Goal: Information Seeking & Learning: Learn about a topic

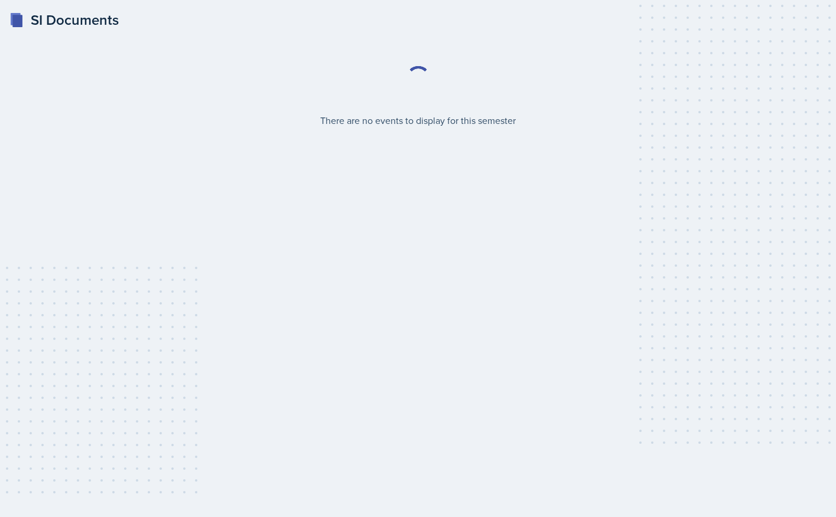
select select "2bed604d-1099-4043-b1bc-2365e8740244"
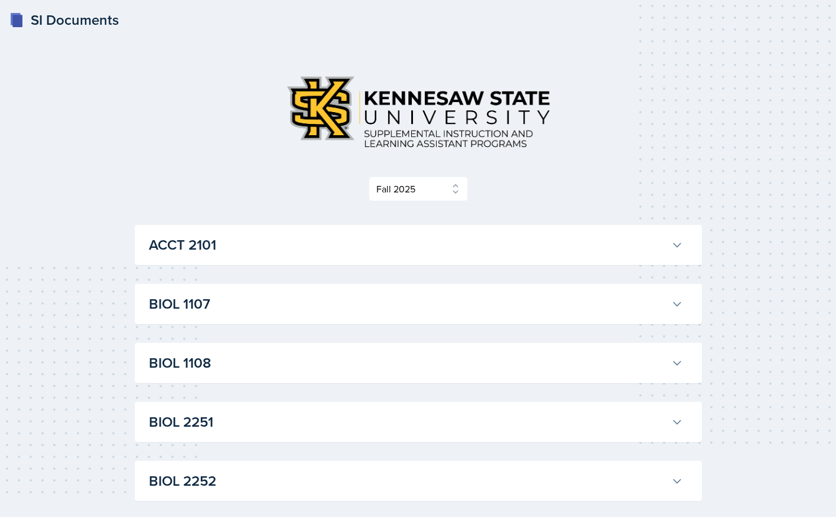
click at [231, 307] on h3 "BIOL 1107" at bounding box center [407, 303] width 517 height 21
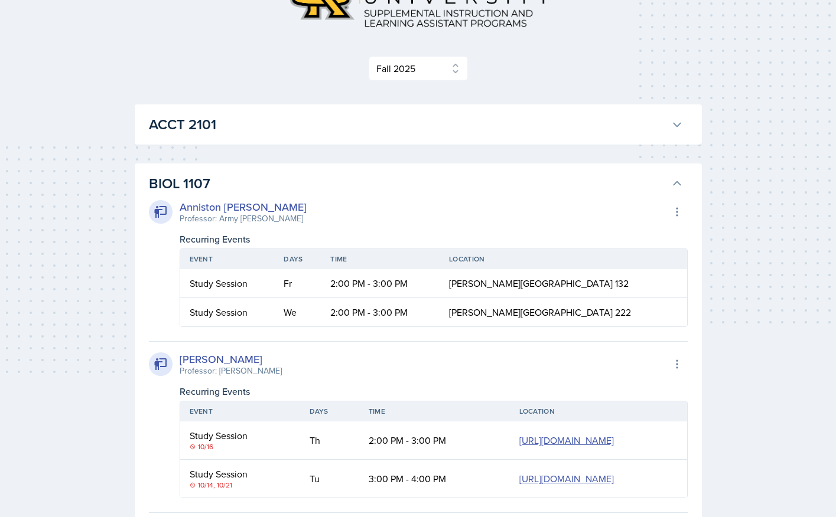
scroll to position [145, 0]
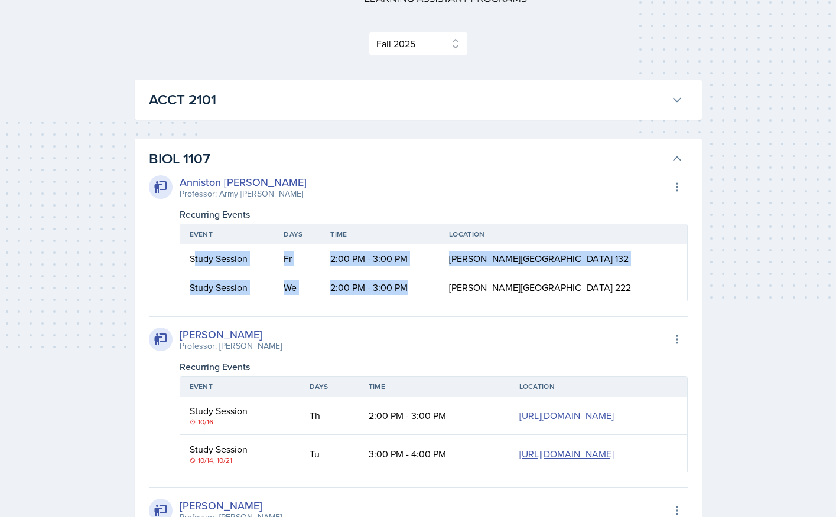
drag, startPoint x: 195, startPoint y: 261, endPoint x: 465, endPoint y: 292, distance: 271.0
click at [466, 291] on table "Event Days Time Location Study Session Fr 2:00 PM - 3:00 PM [PERSON_NAME][GEOGR…" at bounding box center [434, 263] width 508 height 79
click at [321, 296] on td "We" at bounding box center [297, 287] width 47 height 28
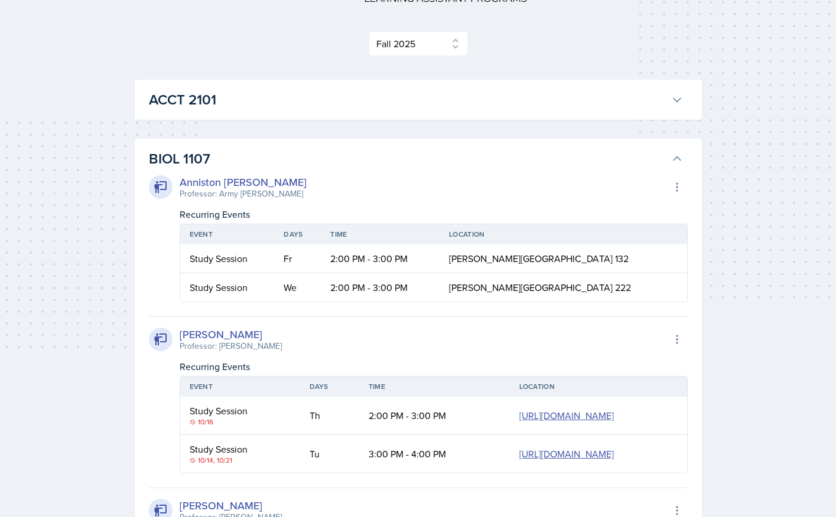
click at [278, 319] on div "[PERSON_NAME] Professor: [PERSON_NAME] Export to Google Calendar Recurring Even…" at bounding box center [418, 395] width 539 height 157
drag, startPoint x: 293, startPoint y: 256, endPoint x: 329, endPoint y: 264, distance: 37.5
click at [321, 264] on td "Fr" at bounding box center [297, 258] width 47 height 29
click at [302, 276] on td "We" at bounding box center [297, 287] width 47 height 28
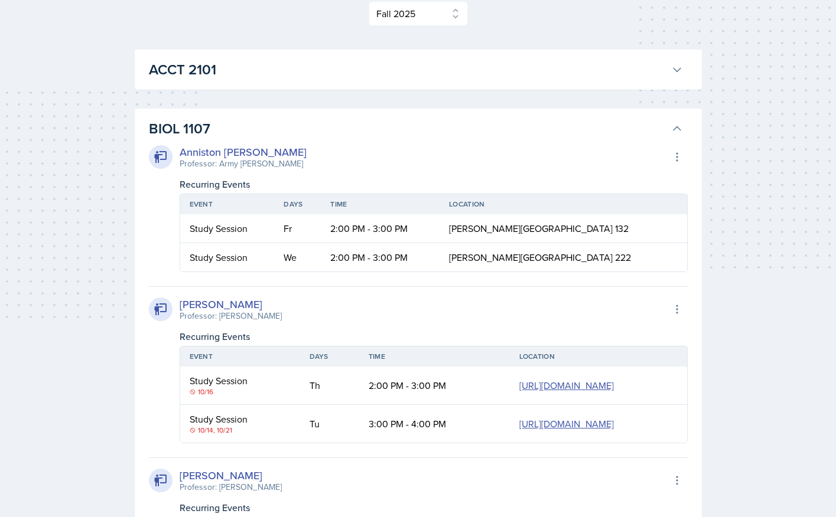
scroll to position [0, 0]
